Goal: Navigation & Orientation: Find specific page/section

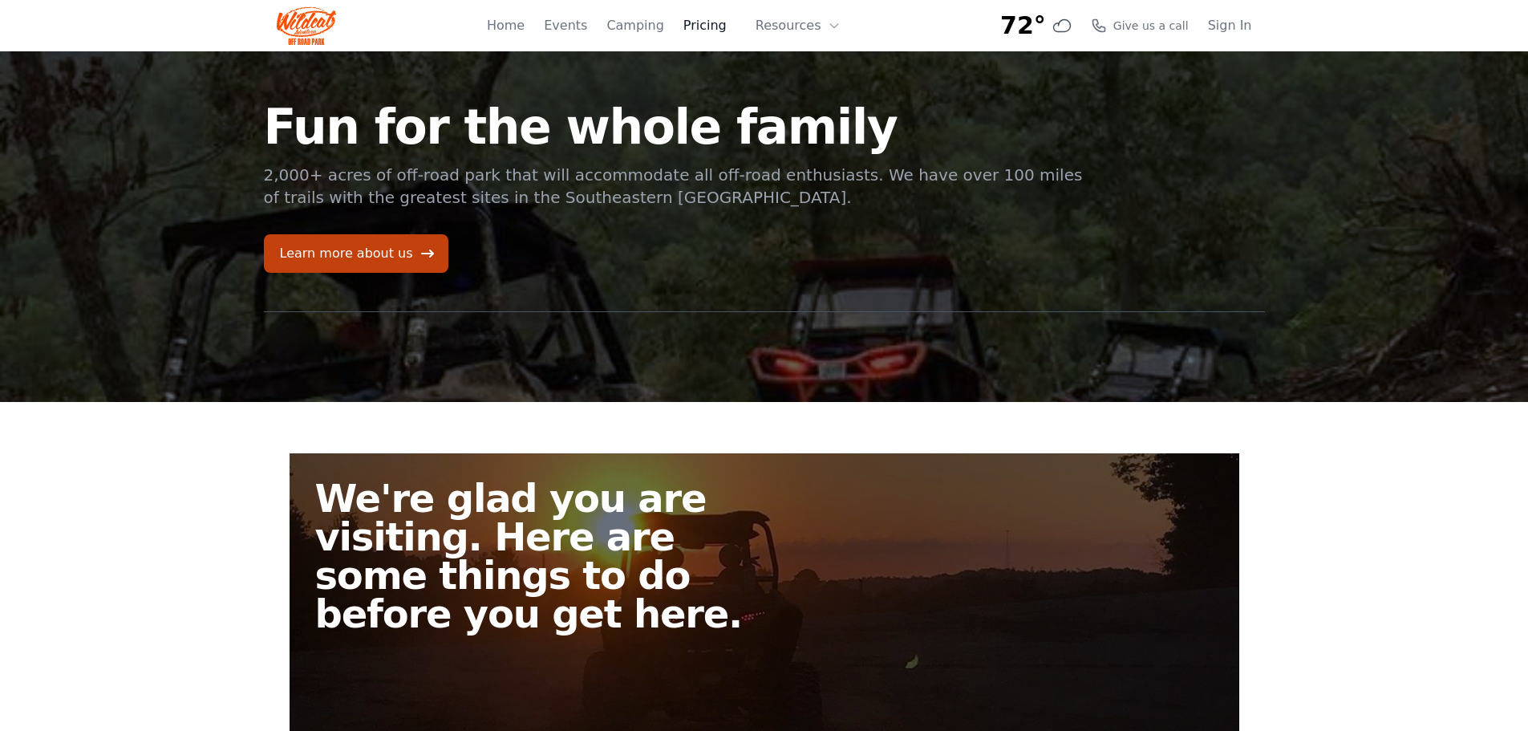
click at [704, 23] on link "Pricing" at bounding box center [704, 25] width 43 height 19
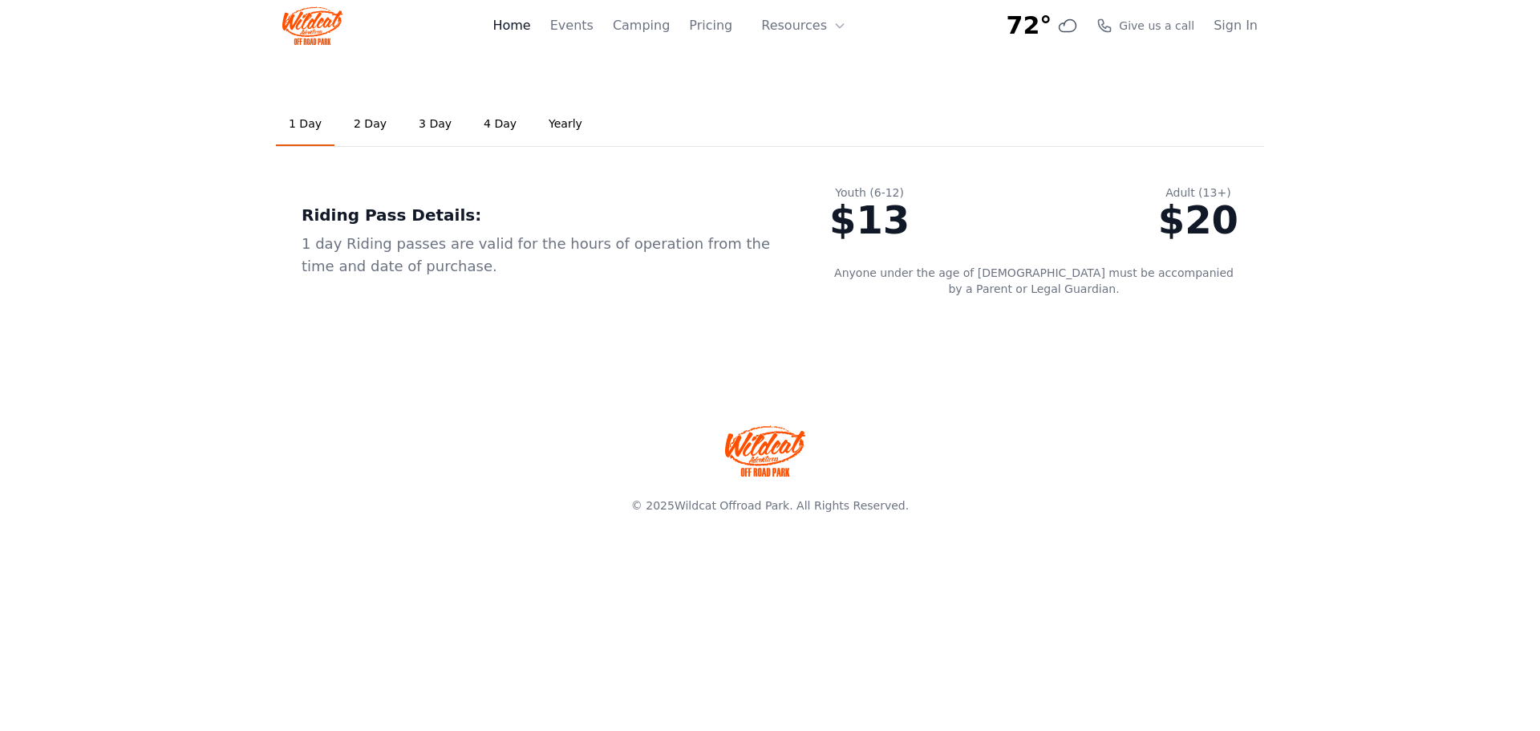
click at [520, 28] on link "Home" at bounding box center [512, 25] width 38 height 19
